Goal: Information Seeking & Learning: Compare options

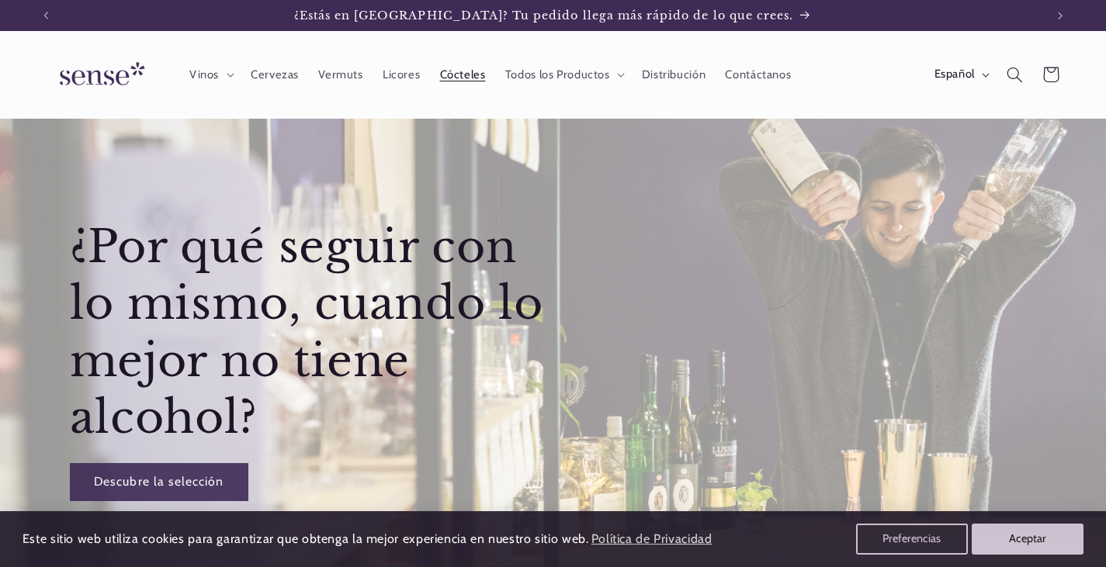
click at [465, 65] on link "Cócteles" at bounding box center [462, 74] width 65 height 34
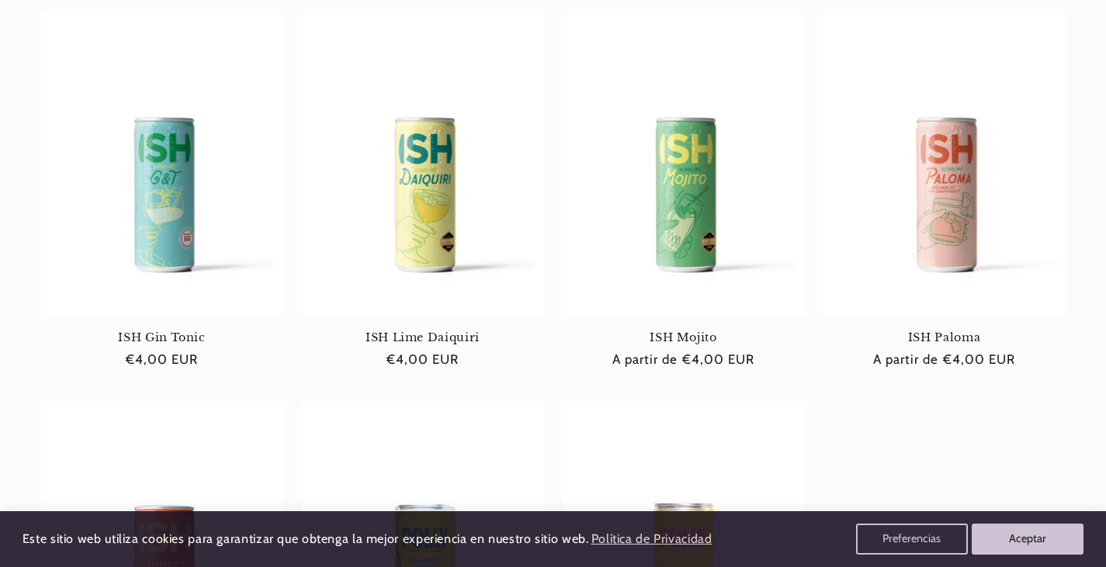
scroll to position [263, 0]
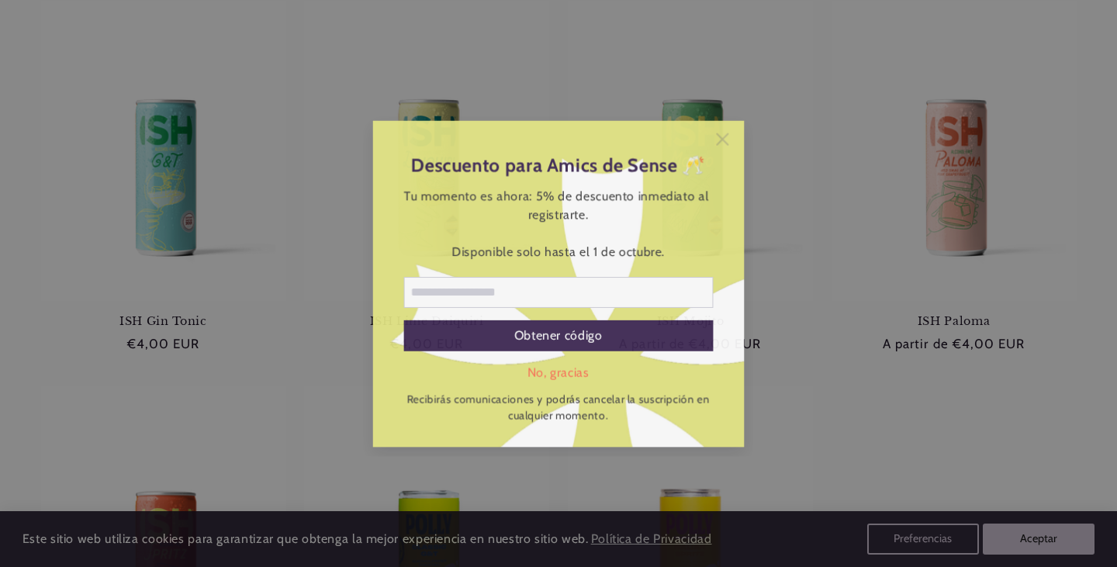
click at [720, 137] on icon at bounding box center [723, 139] width 12 height 12
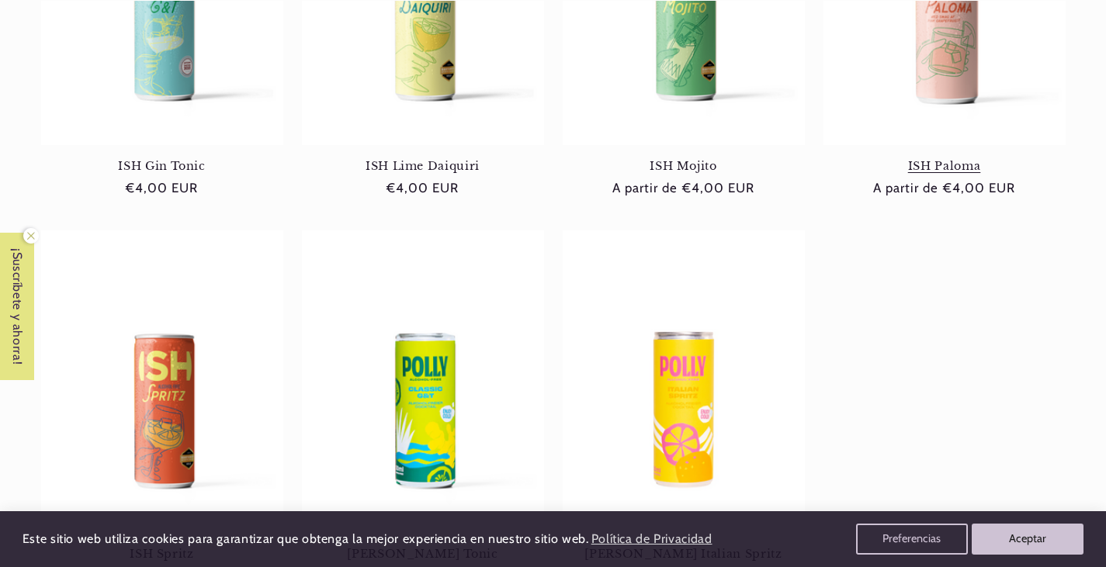
scroll to position [416, 0]
click at [907, 158] on link "ISH Paloma" at bounding box center [944, 165] width 242 height 14
click at [400, 158] on link "ISH Lime Daiquiri" at bounding box center [423, 165] width 242 height 14
click at [622, 158] on link "ISH Mojito" at bounding box center [683, 165] width 242 height 14
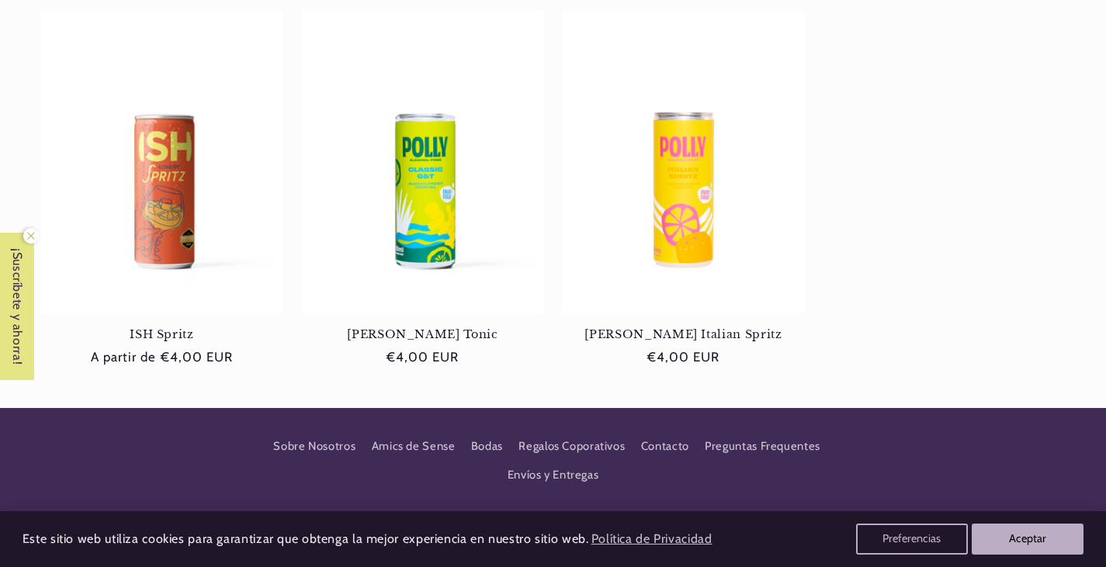
scroll to position [652, 0]
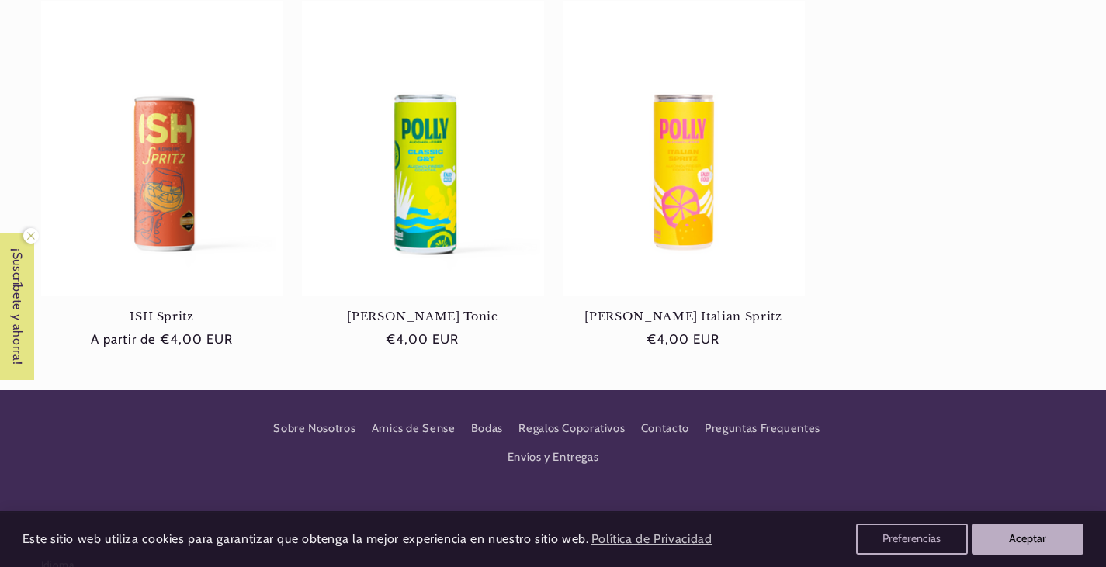
click at [408, 310] on link "Polly Gin Tonic" at bounding box center [423, 317] width 242 height 14
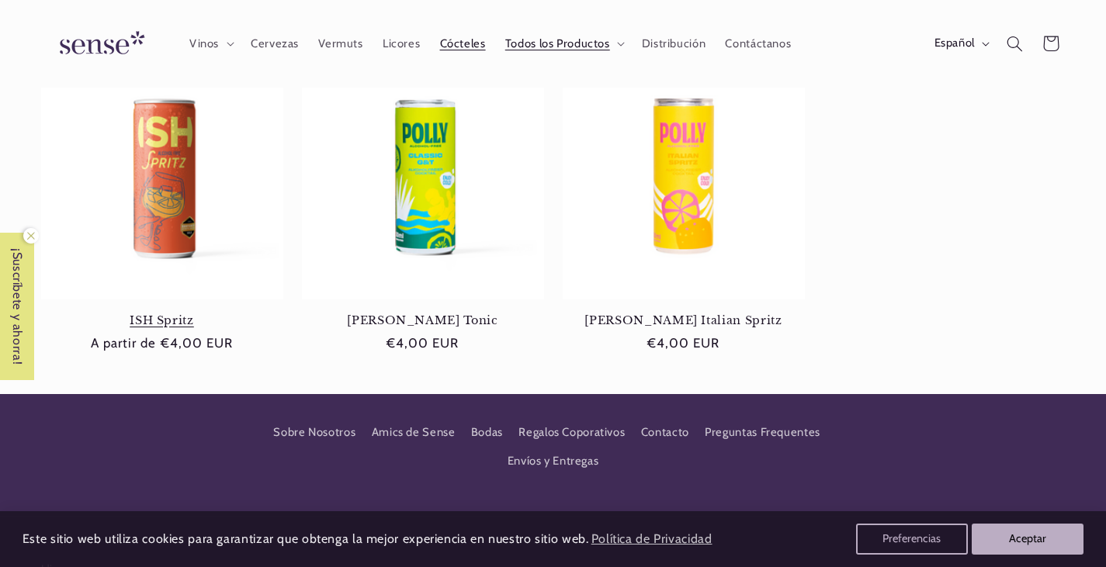
click at [160, 313] on link "ISH Spritz" at bounding box center [162, 320] width 242 height 14
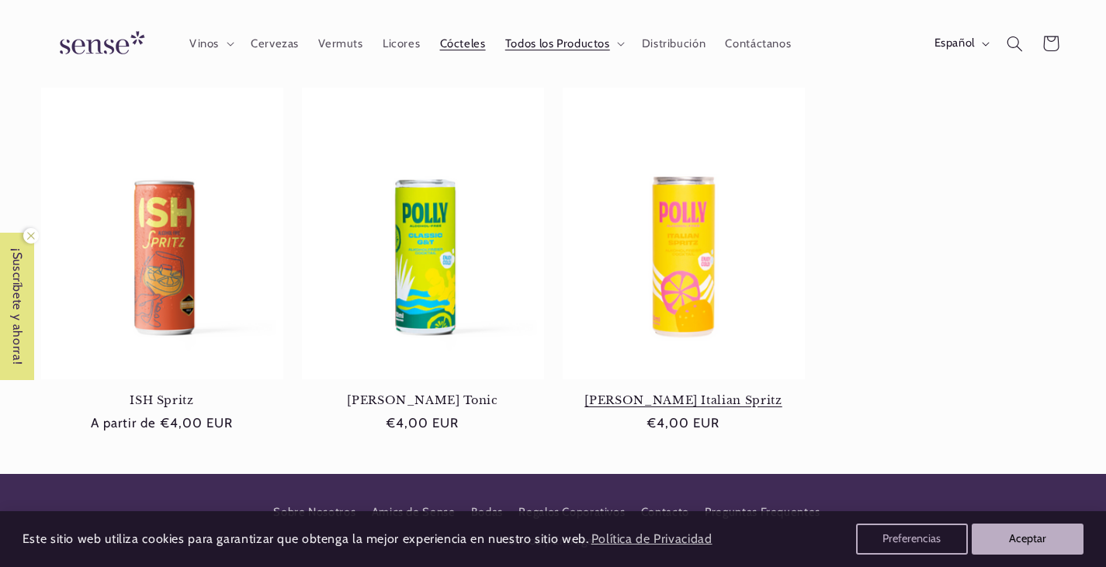
scroll to position [0, 999]
click at [682, 393] on link "Polly Italian Spritz" at bounding box center [683, 400] width 242 height 14
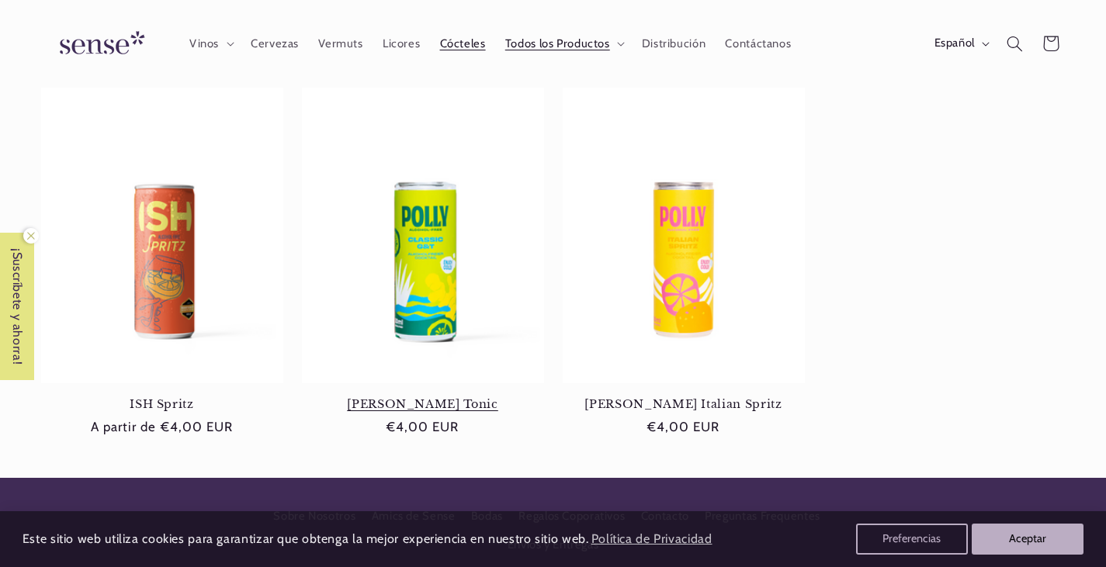
scroll to position [0, 0]
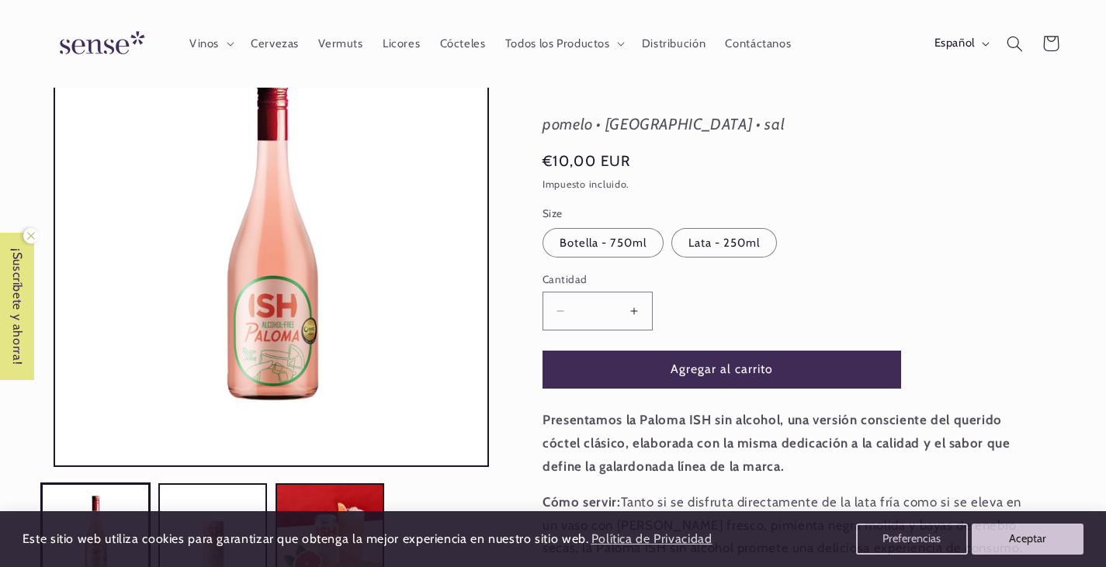
scroll to position [30, 0]
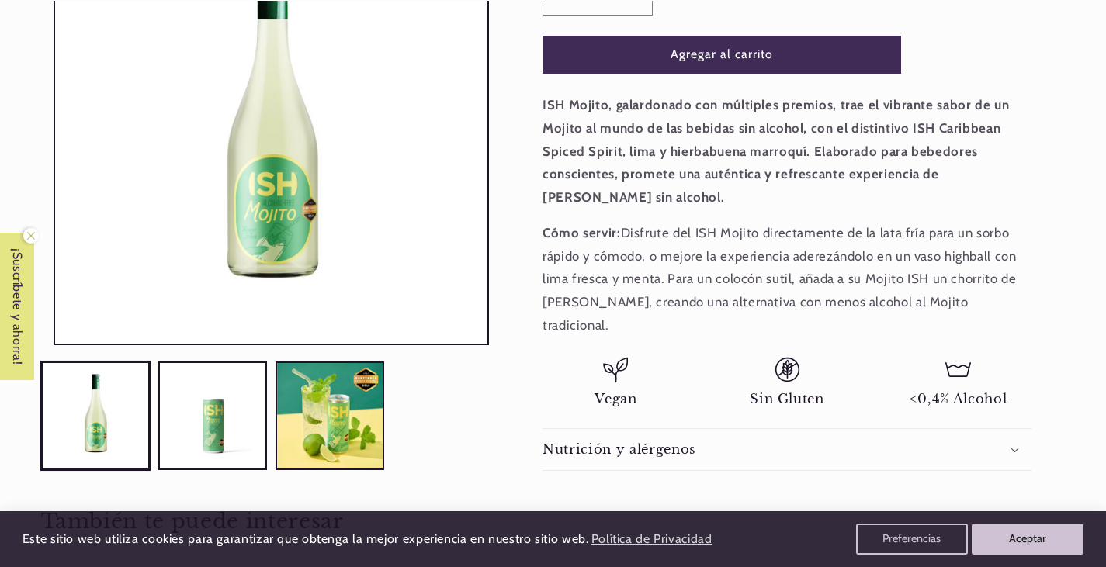
scroll to position [431, 0]
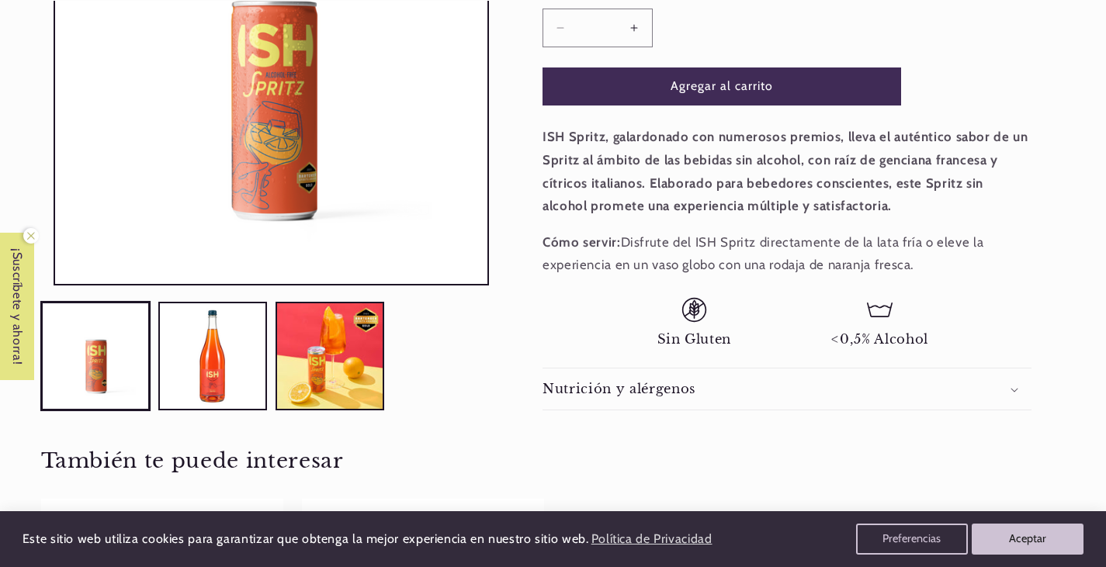
scroll to position [428, 0]
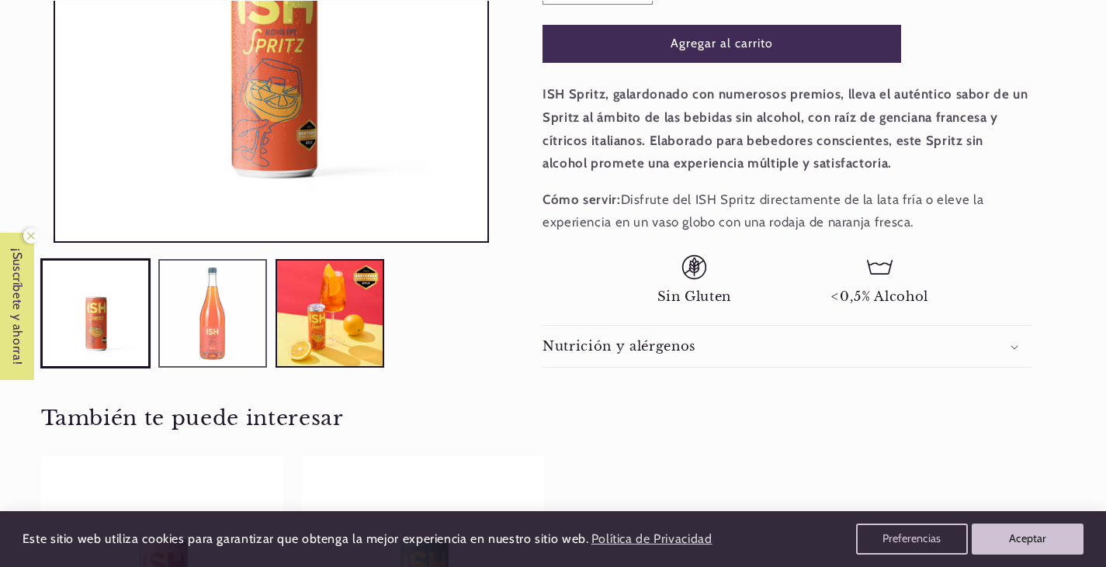
click at [206, 293] on button "Cargar la imagen 2 en la vista de la galería" at bounding box center [212, 313] width 109 height 109
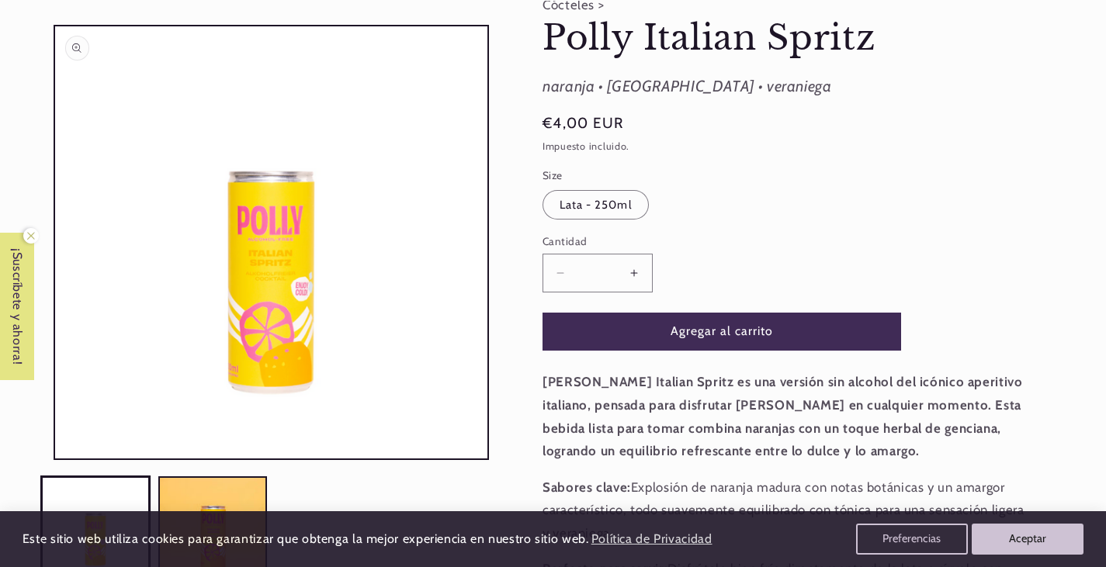
scroll to position [142, 0]
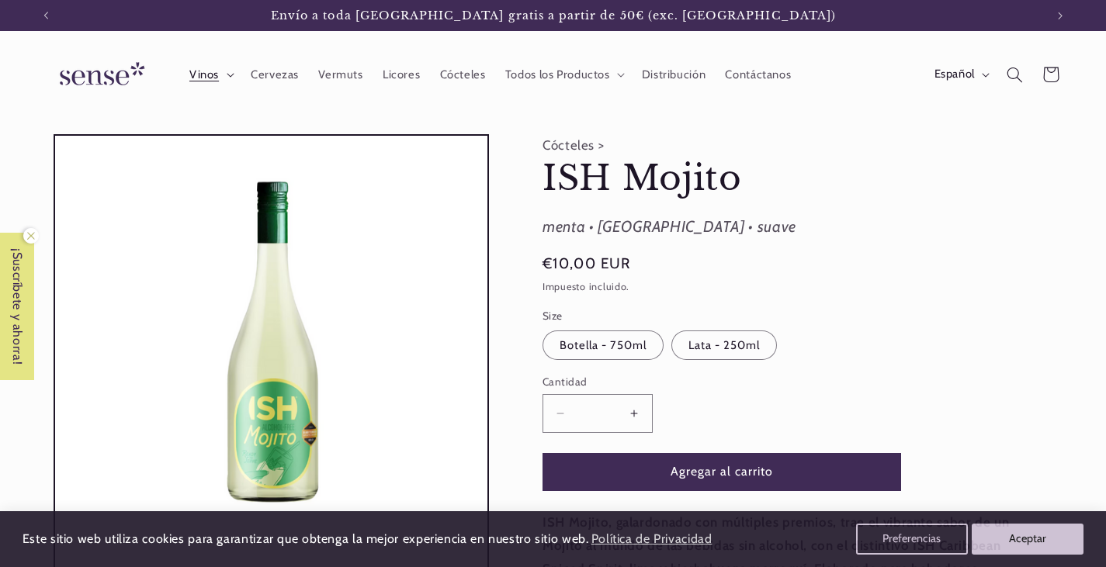
click at [216, 78] on span "Vinos" at bounding box center [203, 74] width 29 height 15
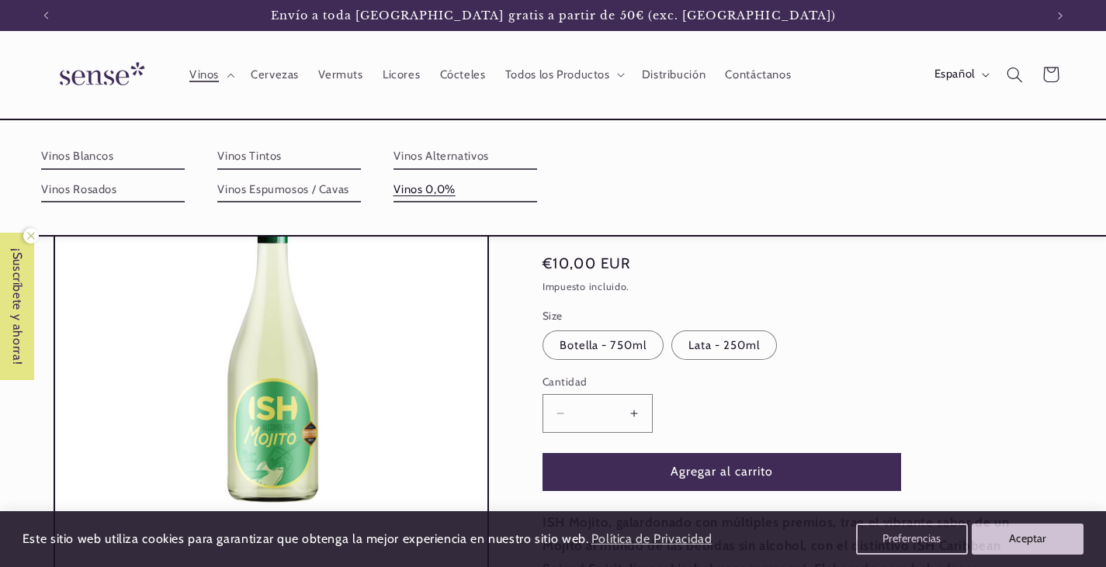
click at [431, 185] on link "Vinos 0,0%" at bounding box center [465, 190] width 144 height 25
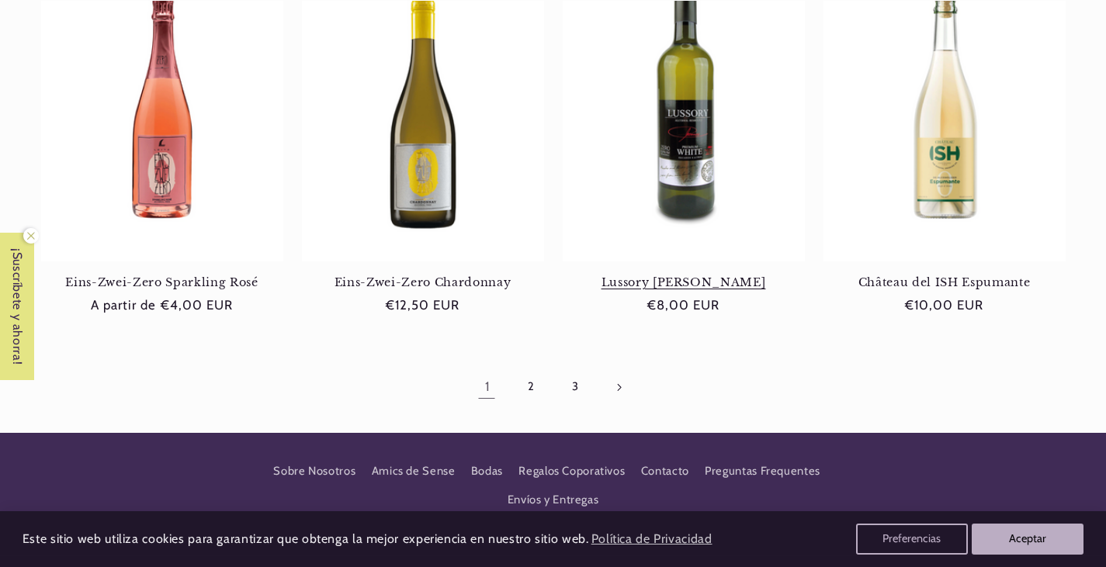
scroll to position [1466, 0]
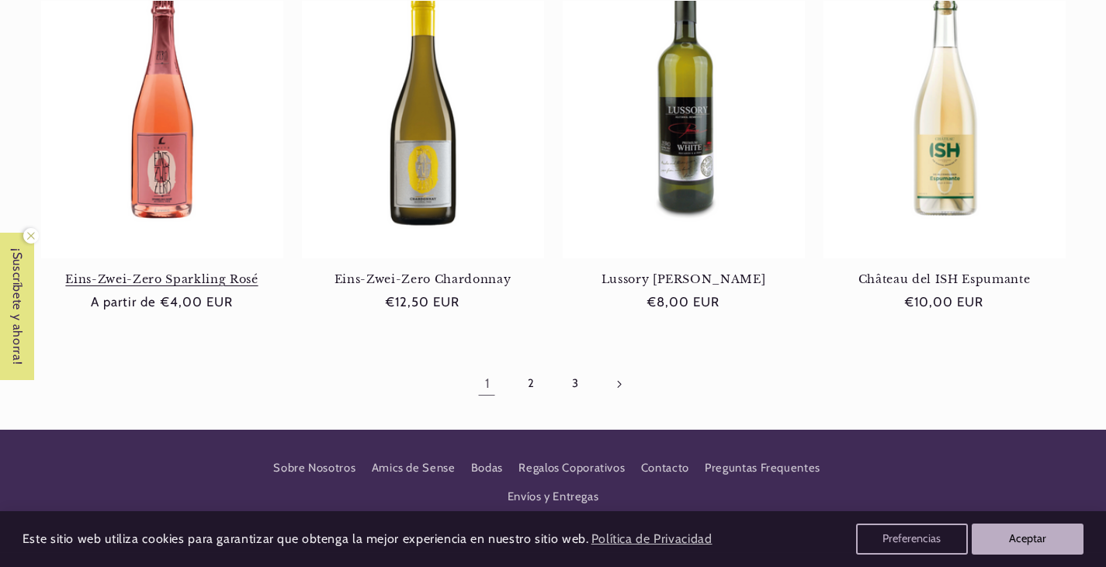
click at [247, 284] on link "Eins-Zwei-Zero Sparkling Rosé" at bounding box center [162, 279] width 242 height 14
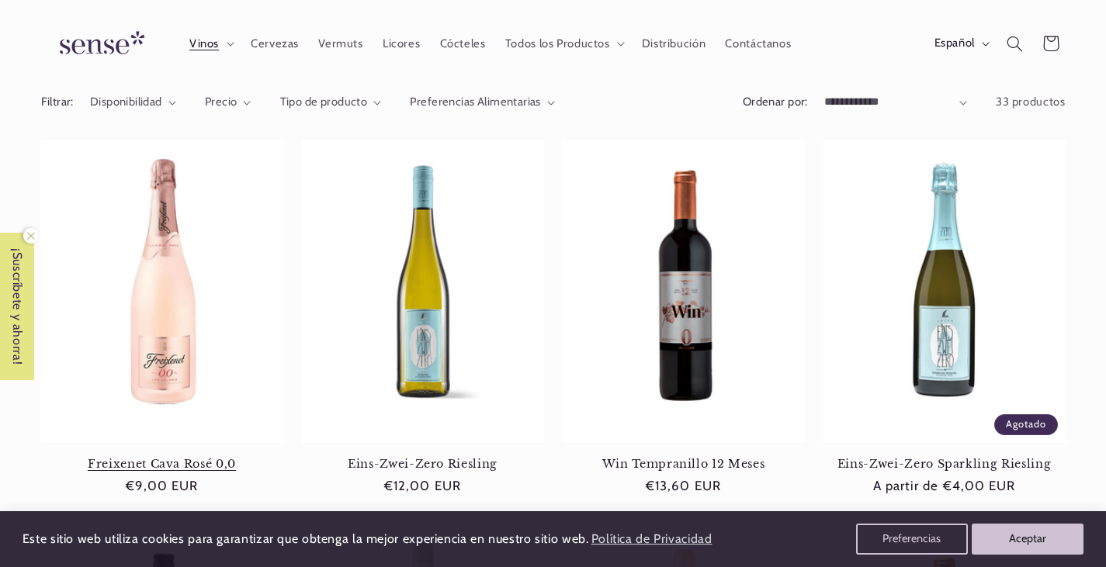
scroll to position [0, 0]
click at [149, 457] on link "Freixenet Cava Rosé 0,0" at bounding box center [162, 464] width 242 height 14
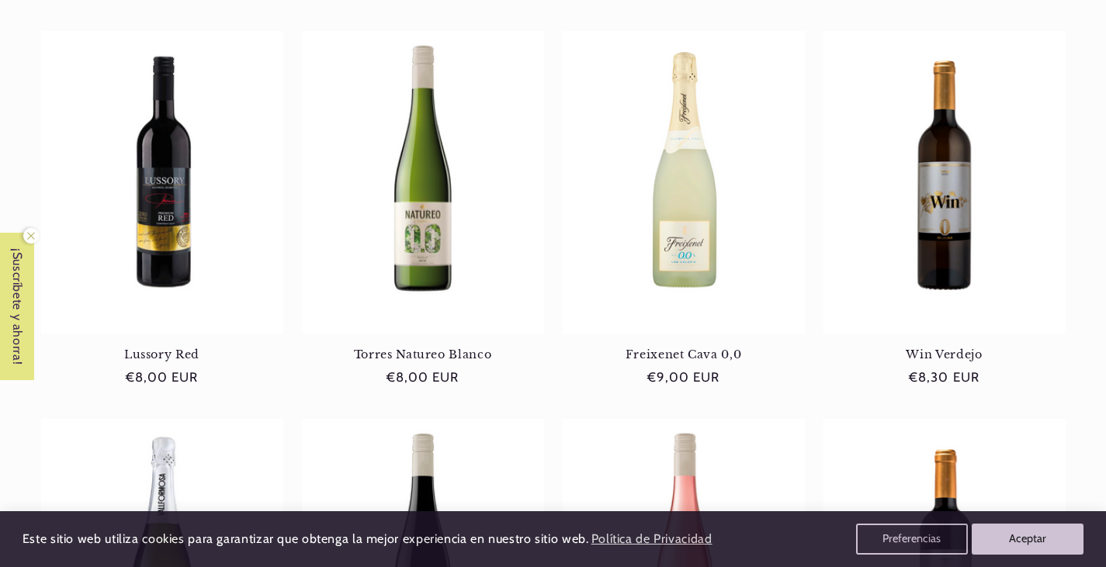
scroll to position [623, 0]
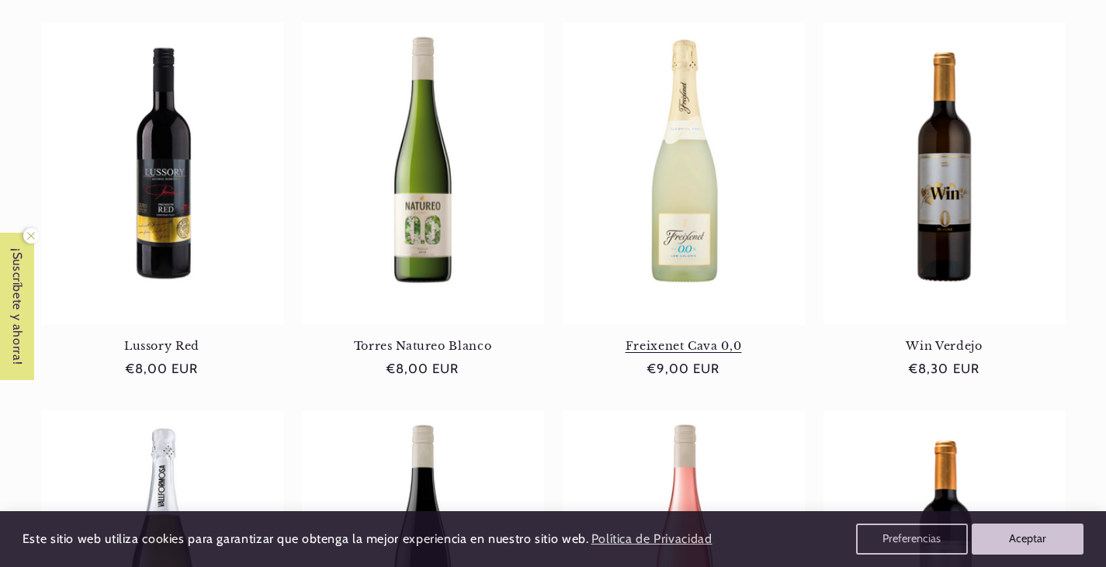
click at [632, 339] on link "Freixenet Cava 0,0" at bounding box center [683, 346] width 242 height 14
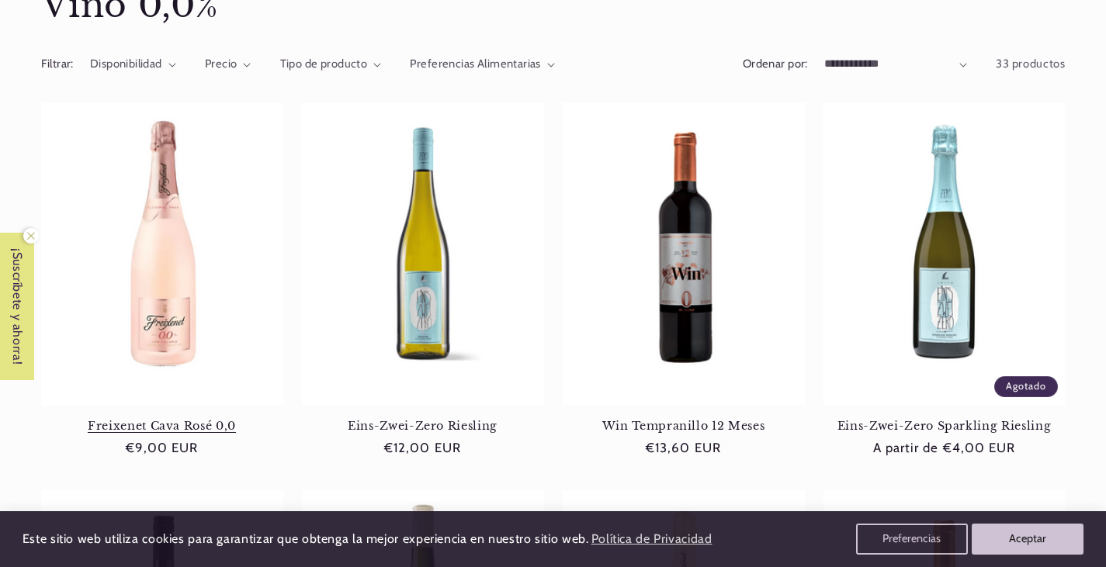
scroll to position [175, 0]
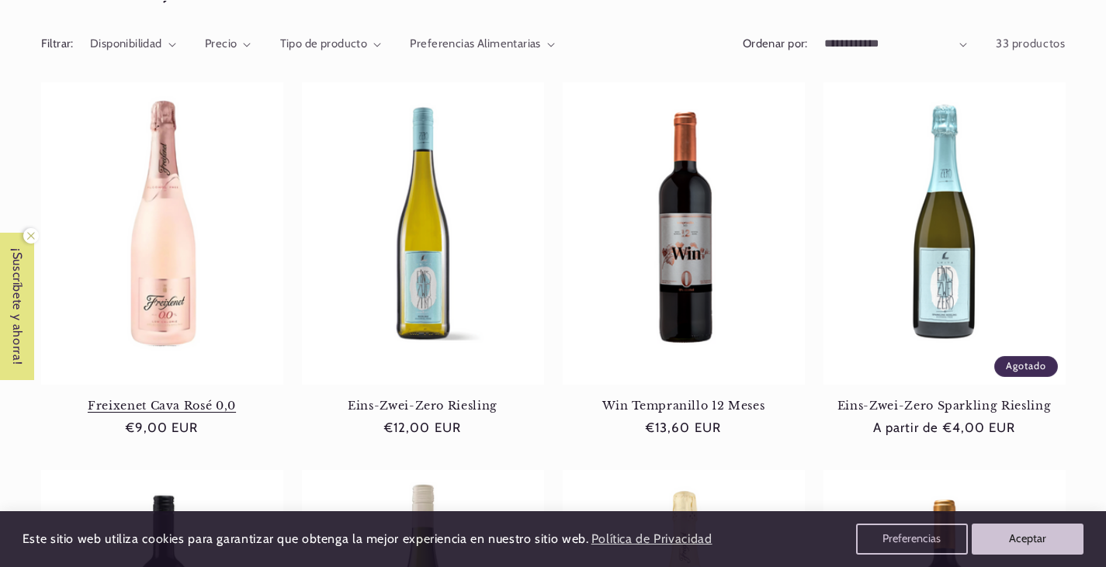
click at [220, 399] on link "Freixenet Cava Rosé 0,0" at bounding box center [162, 406] width 242 height 14
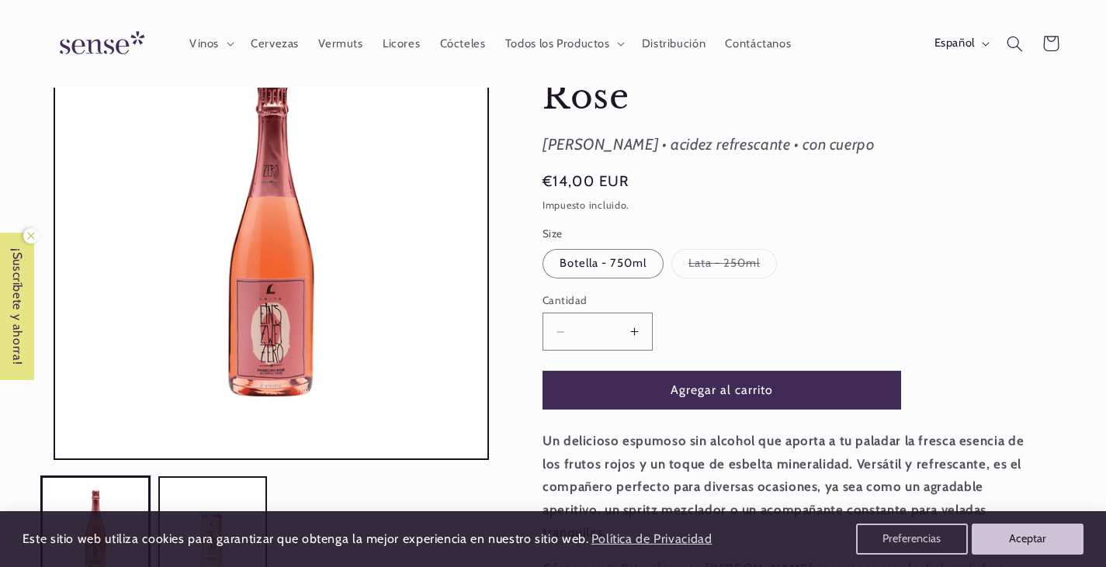
scroll to position [125, 0]
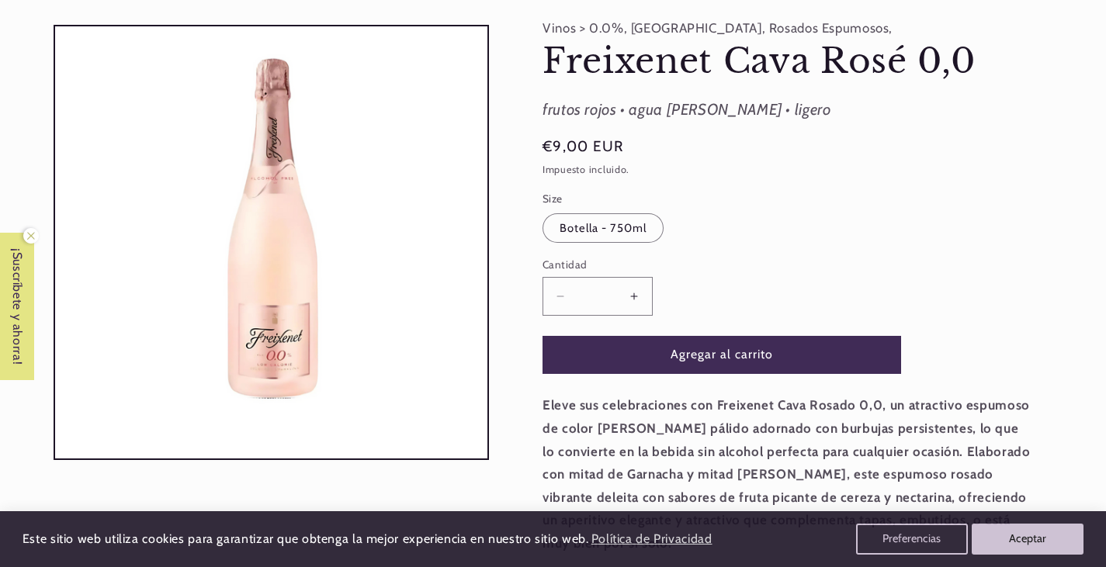
scroll to position [118, 0]
